Goal: Information Seeking & Learning: Learn about a topic

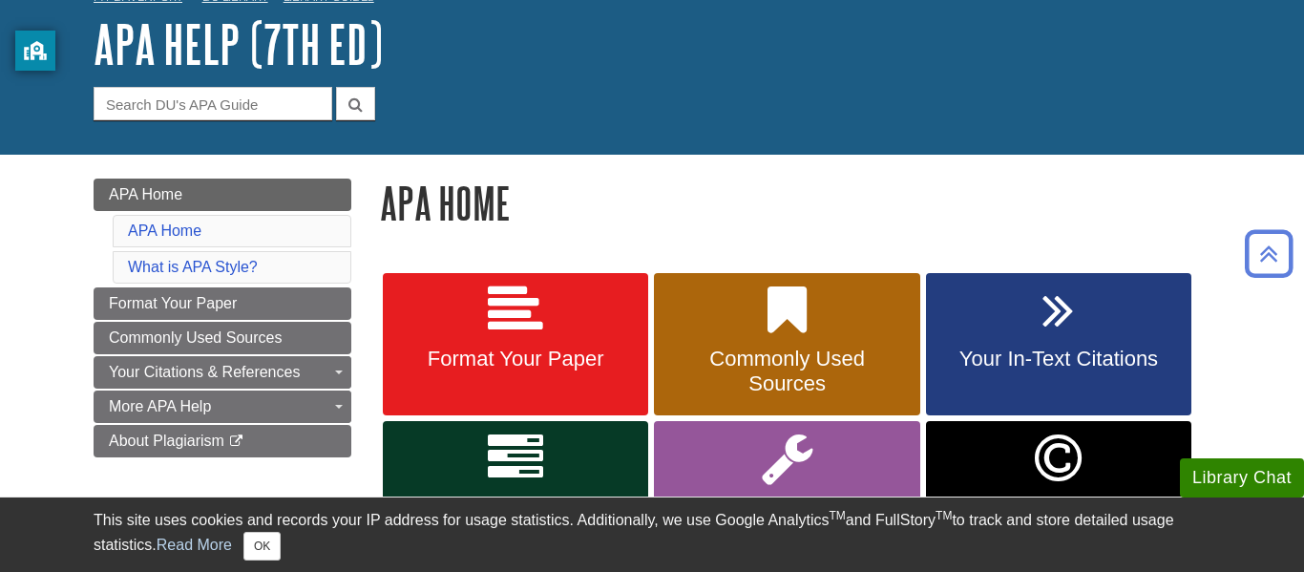
scroll to position [102, 0]
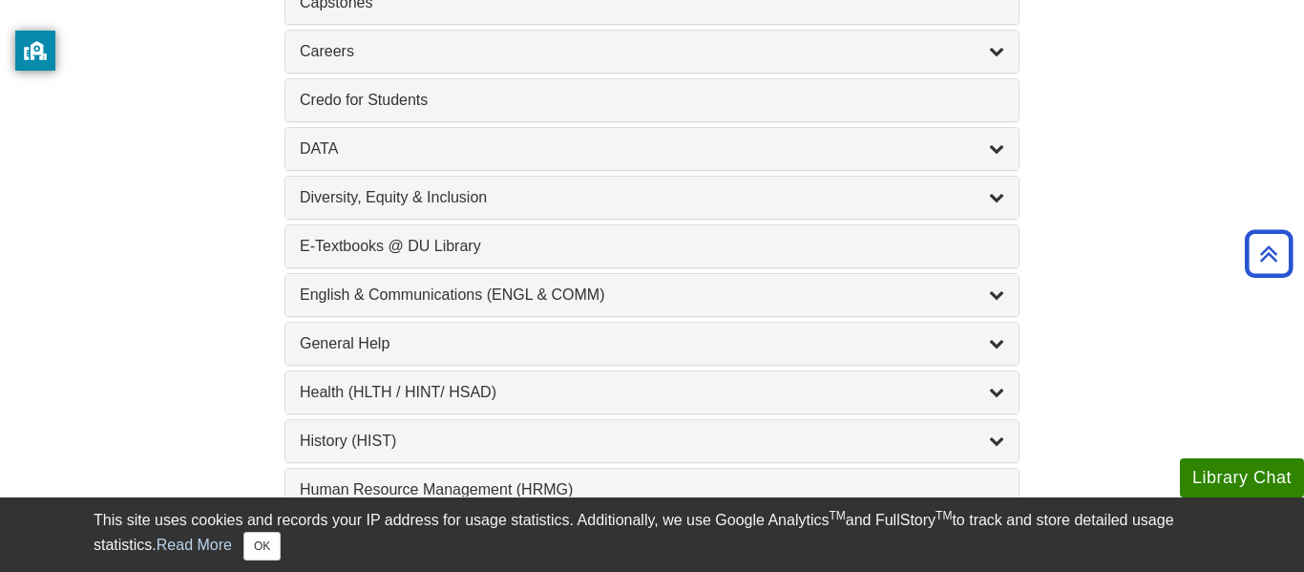
scroll to position [966, 0]
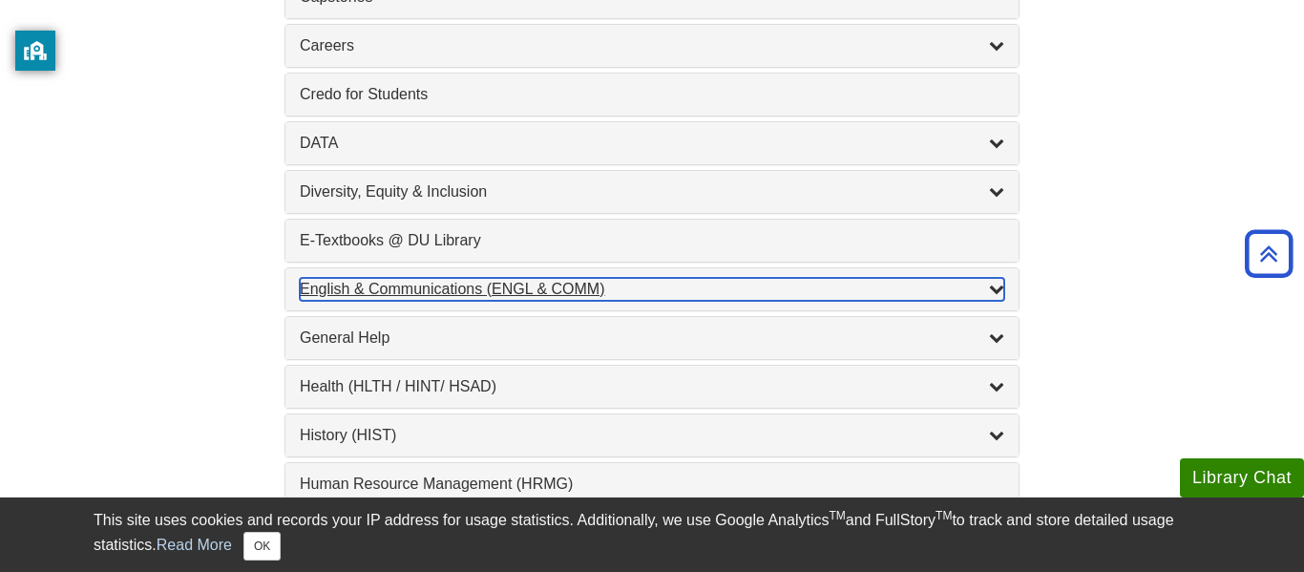
click at [635, 289] on div "English & Communications (ENGL & COMM) , 6 guides" at bounding box center [652, 289] width 704 height 23
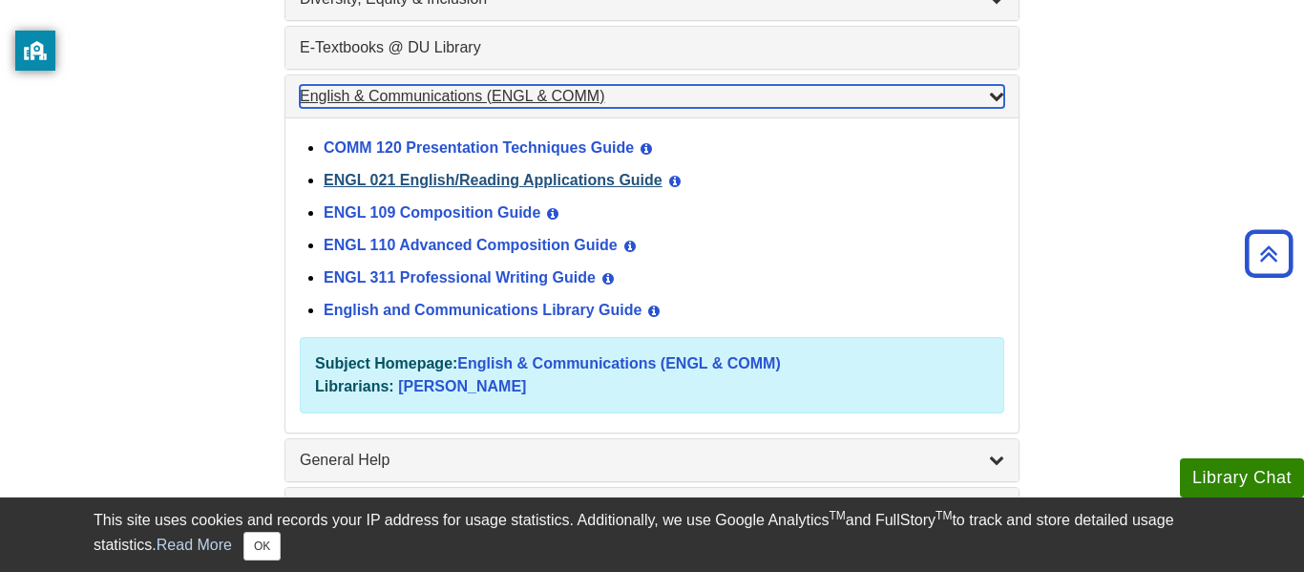
scroll to position [1109, 0]
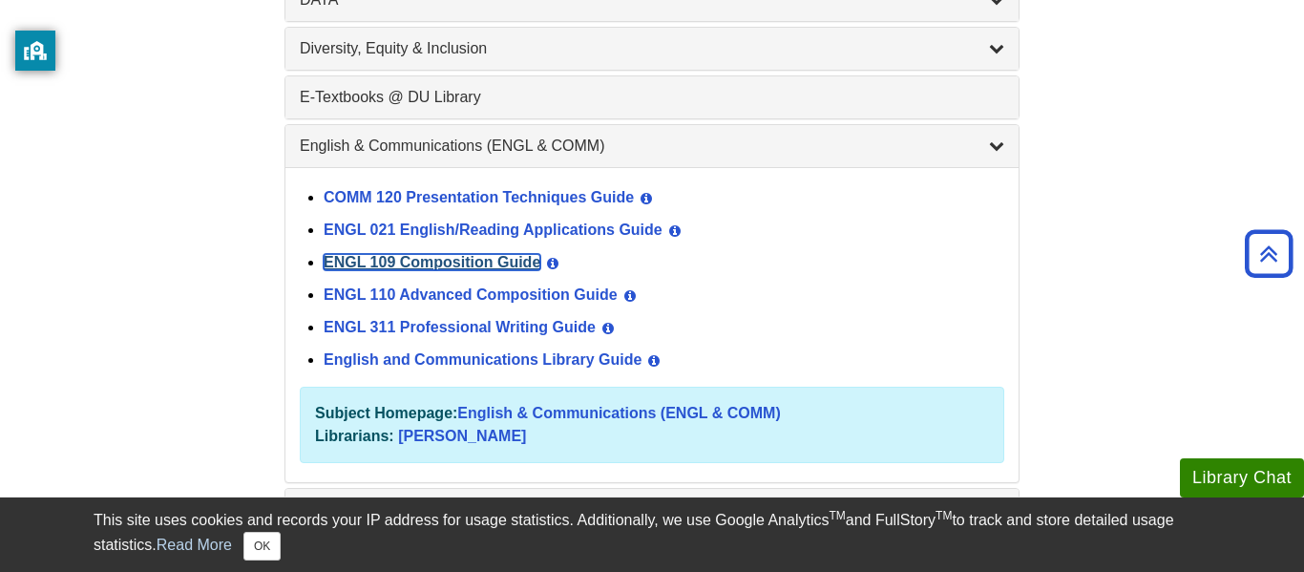
click at [441, 264] on link "ENGL 109 Composition Guide" at bounding box center [432, 262] width 217 height 16
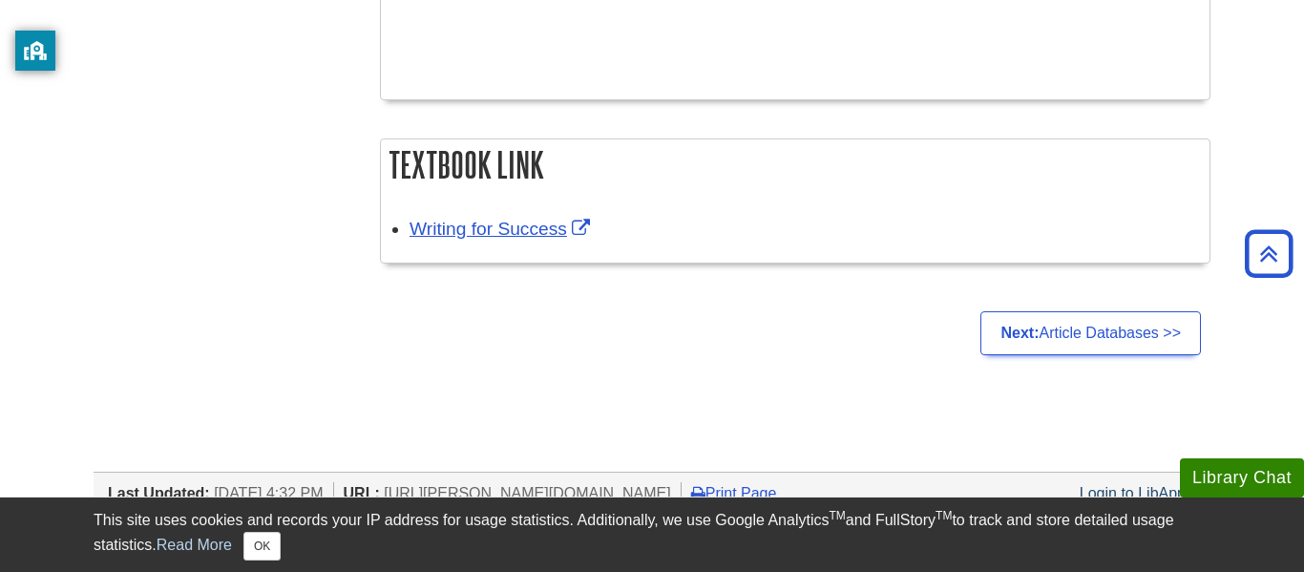
scroll to position [764, 0]
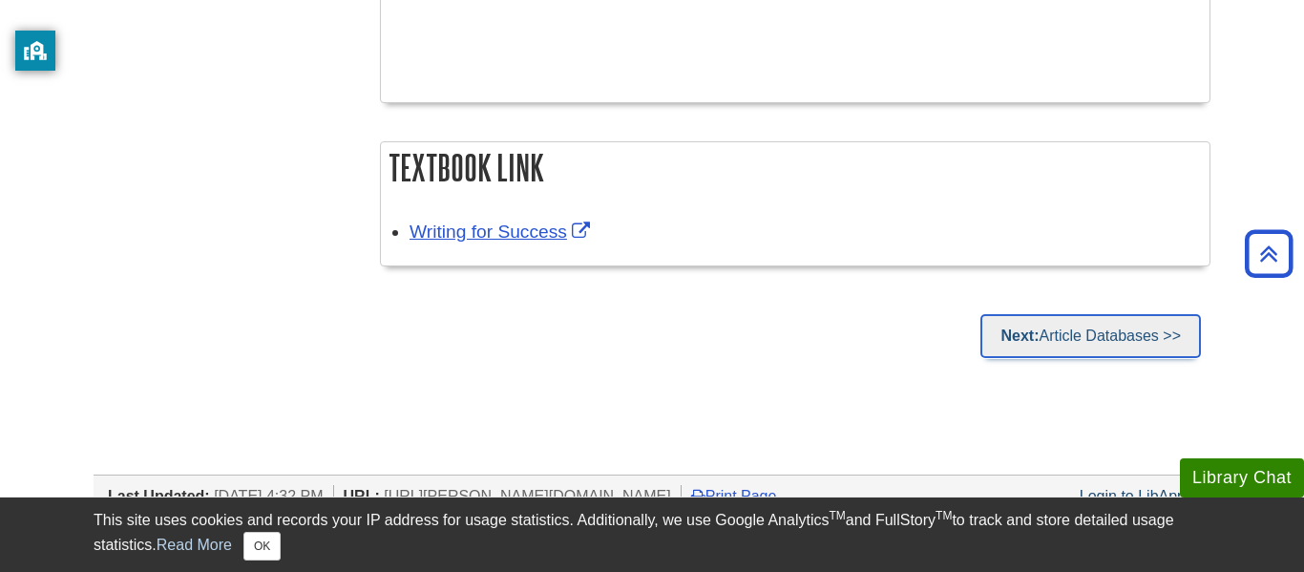
click at [1141, 330] on link "Next: Article Databases >>" at bounding box center [1090, 336] width 221 height 44
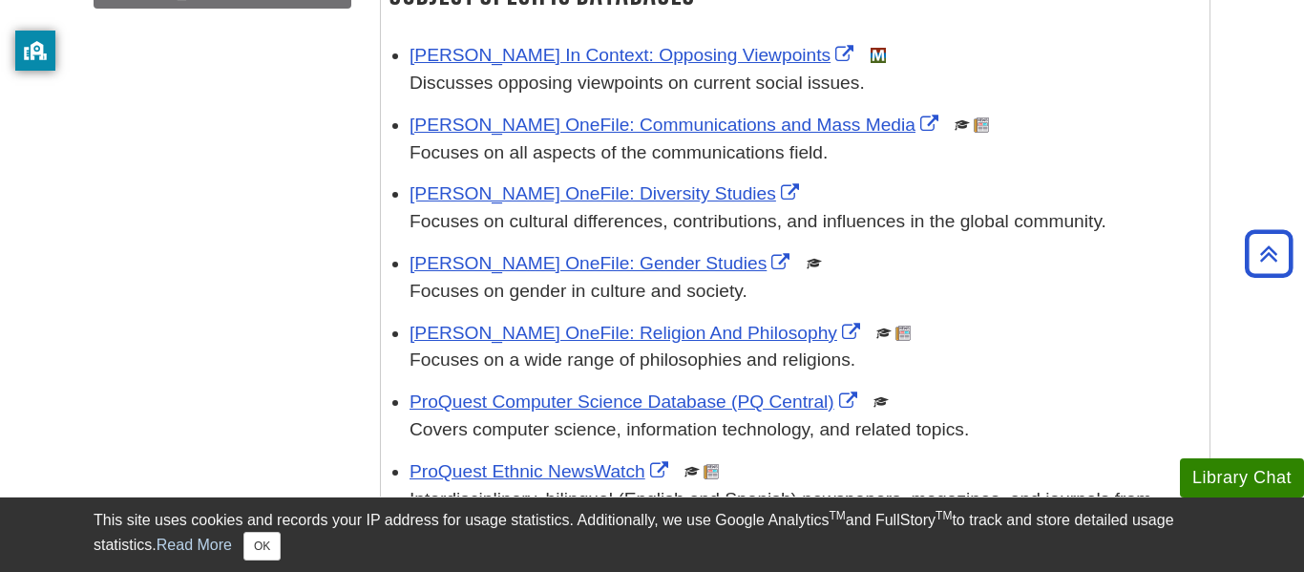
scroll to position [655, 0]
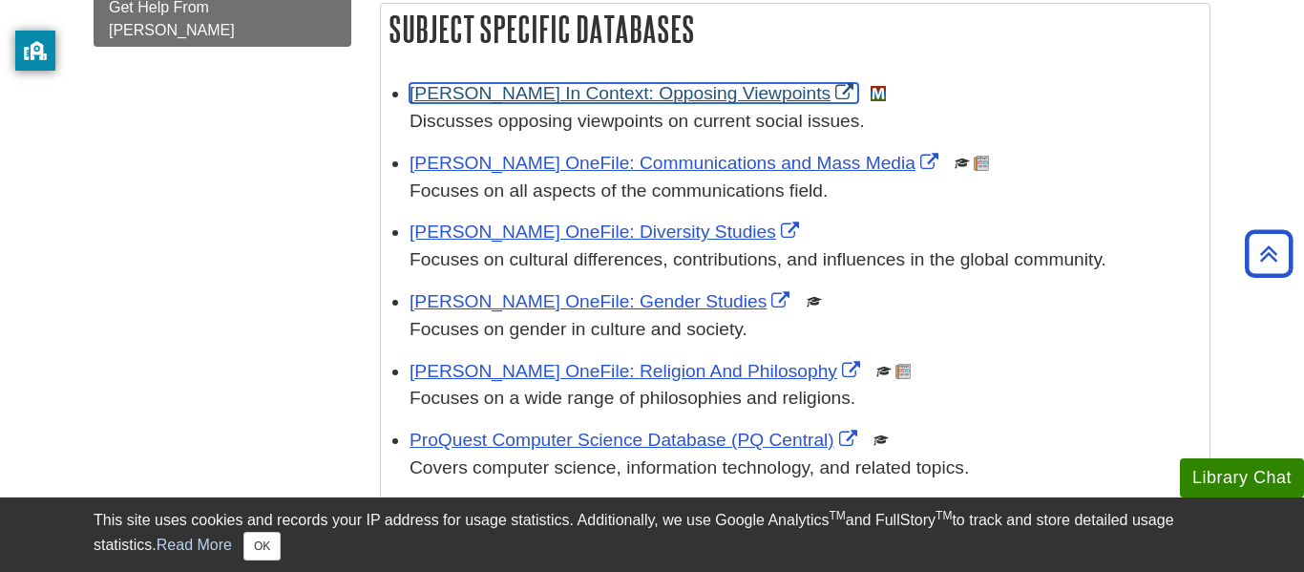
click at [580, 91] on link "[PERSON_NAME] In Context: Opposing Viewpoints" at bounding box center [634, 93] width 449 height 20
